Goal: Find specific page/section: Find specific page/section

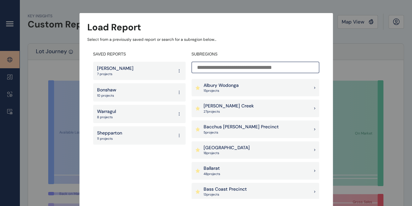
click at [117, 112] on div "Warragul 8 projects" at bounding box center [139, 114] width 93 height 18
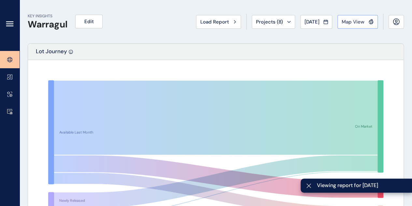
click at [355, 25] on button "Map View" at bounding box center [358, 22] width 40 height 14
